Goal: Task Accomplishment & Management: Use online tool/utility

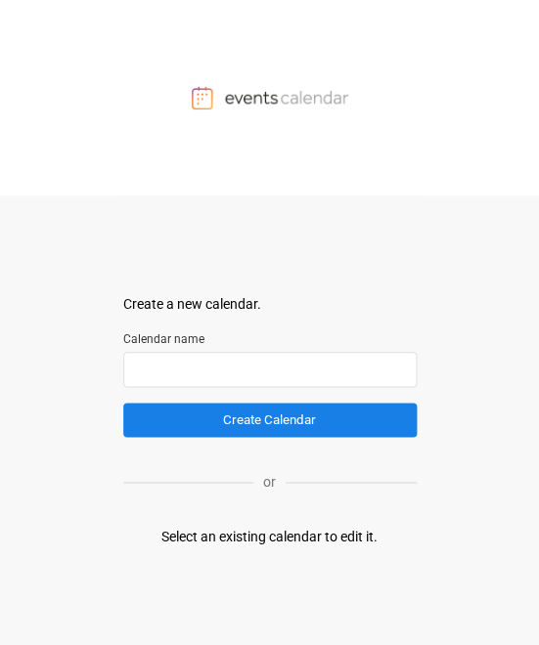
drag, startPoint x: 182, startPoint y: 201, endPoint x: 218, endPoint y: 394, distance: 196.0
click at [182, 201] on div "Create a new calendar. Select a container to insert the calendar into. Calendar…" at bounding box center [269, 421] width 293 height 450
click at [217, 400] on form "Create a new calendar. Select a container to insert the calendar into. Calendar…" at bounding box center [269, 365] width 293 height 143
click at [225, 502] on div "or" at bounding box center [269, 482] width 293 height 48
click at [282, 370] on input "text" at bounding box center [269, 369] width 293 height 35
